Goal: Complete application form

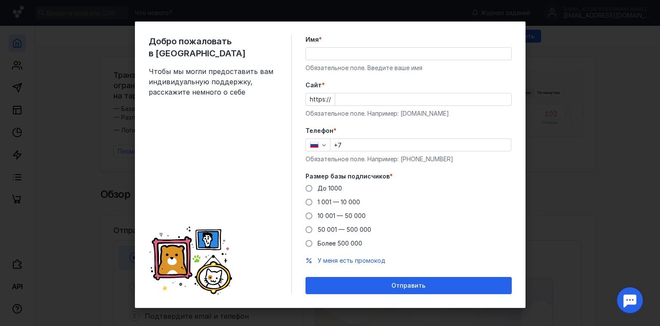
click at [313, 52] on input "Имя *" at bounding box center [408, 54] width 205 height 12
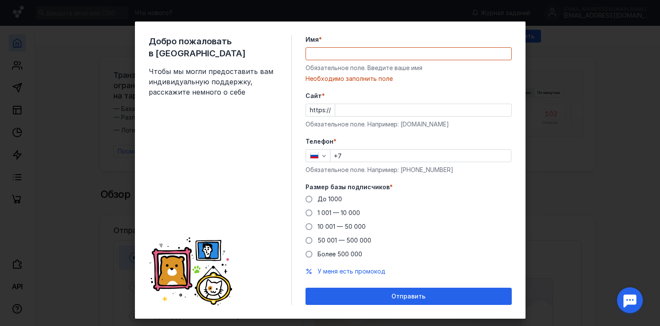
click at [491, 77] on form "Имя * Обязательное поле. Введите ваше имя [PERSON_NAME] заполнить поле [PERSON_…" at bounding box center [408, 169] width 206 height 269
click at [371, 48] on input "Имя *" at bounding box center [408, 54] width 205 height 12
type input "[PERSON_NAME]"
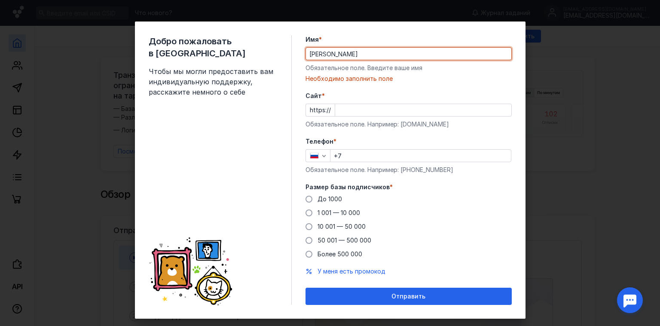
type input "[PHONE_NUMBER]"
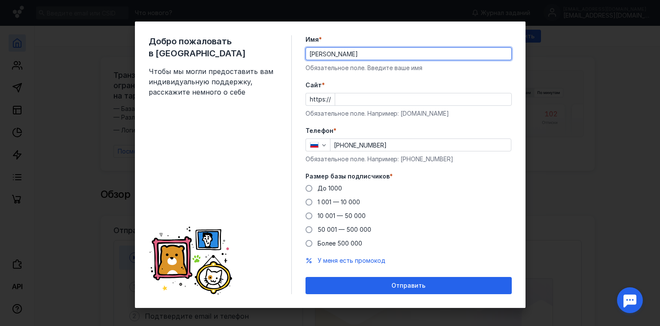
click at [353, 97] on input "Cайт *" at bounding box center [423, 99] width 176 height 12
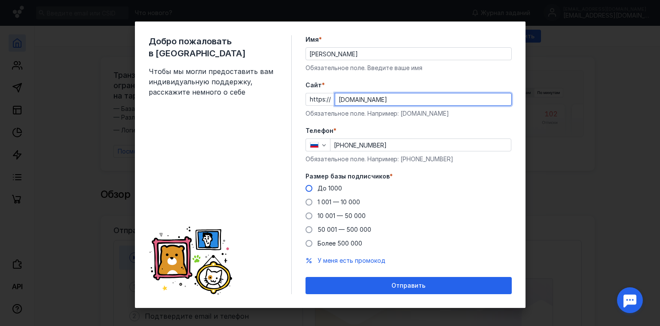
type input "[DOMAIN_NAME]"
click at [333, 184] on span "До 1000" at bounding box center [329, 187] width 24 height 7
click at [0, 0] on input "До 1000" at bounding box center [0, 0] width 0 height 0
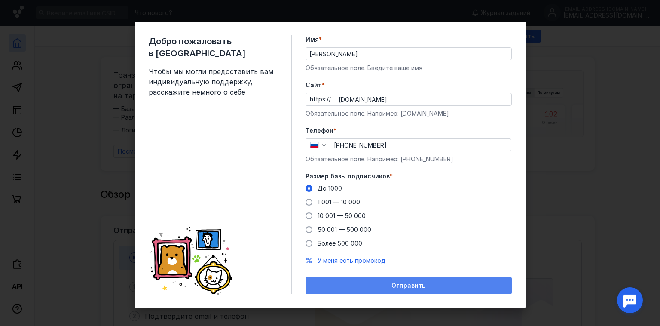
click at [409, 287] on span "Отправить" at bounding box center [408, 285] width 34 height 7
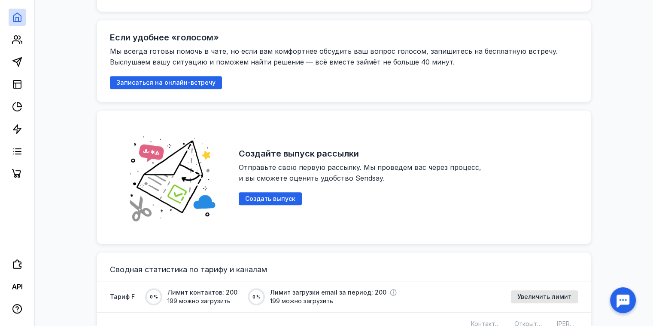
scroll to position [430, 0]
